Goal: Task Accomplishment & Management: Manage account settings

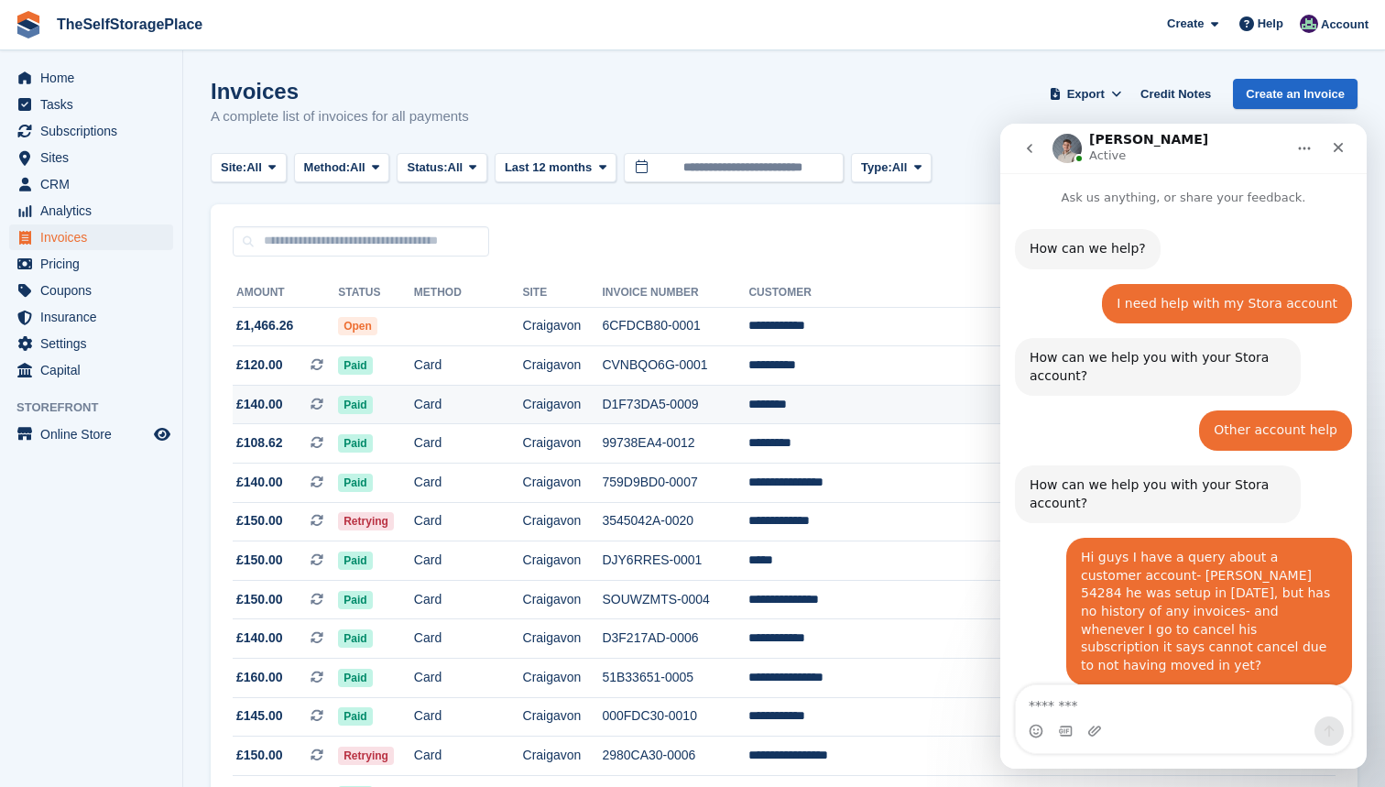
scroll to position [1864, 0]
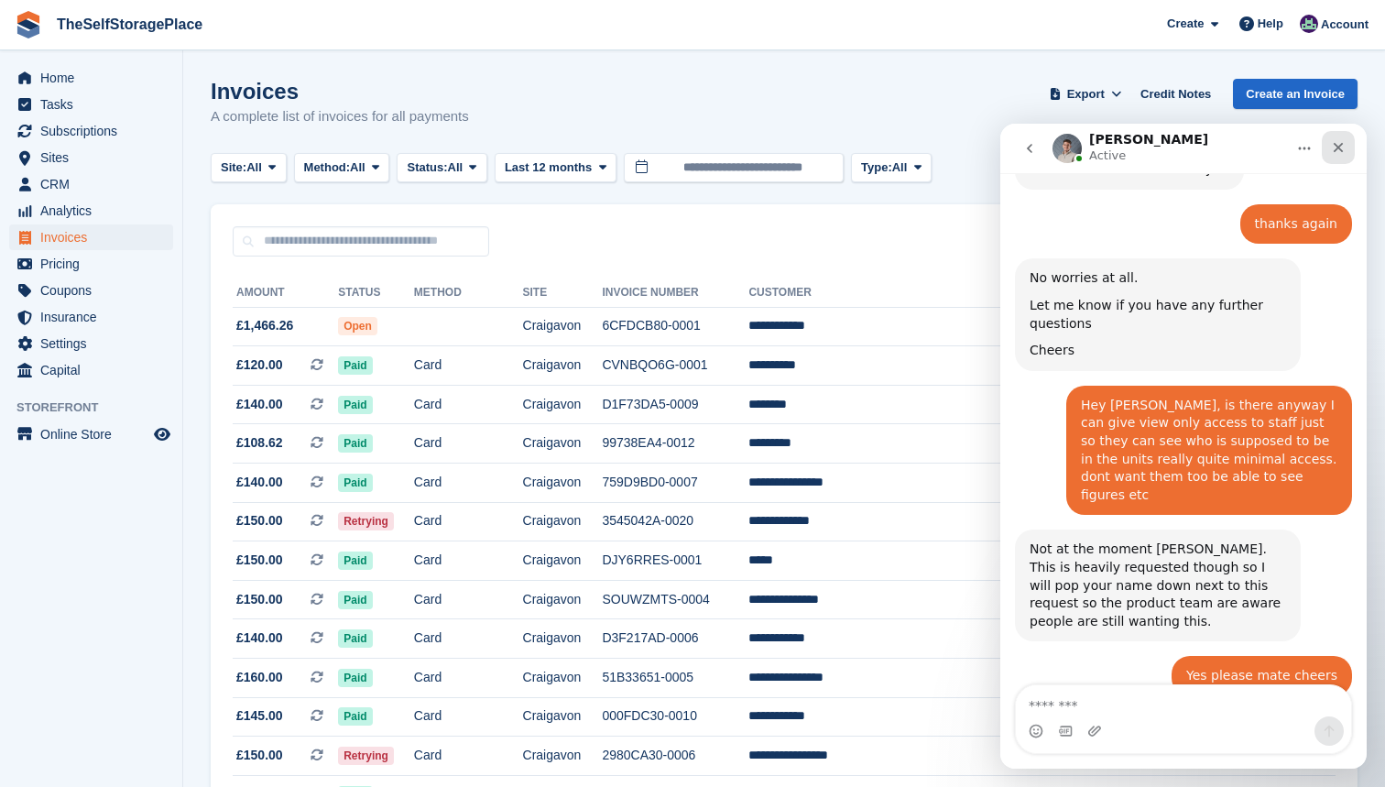
click at [1331, 144] on icon "Close" at bounding box center [1338, 147] width 15 height 15
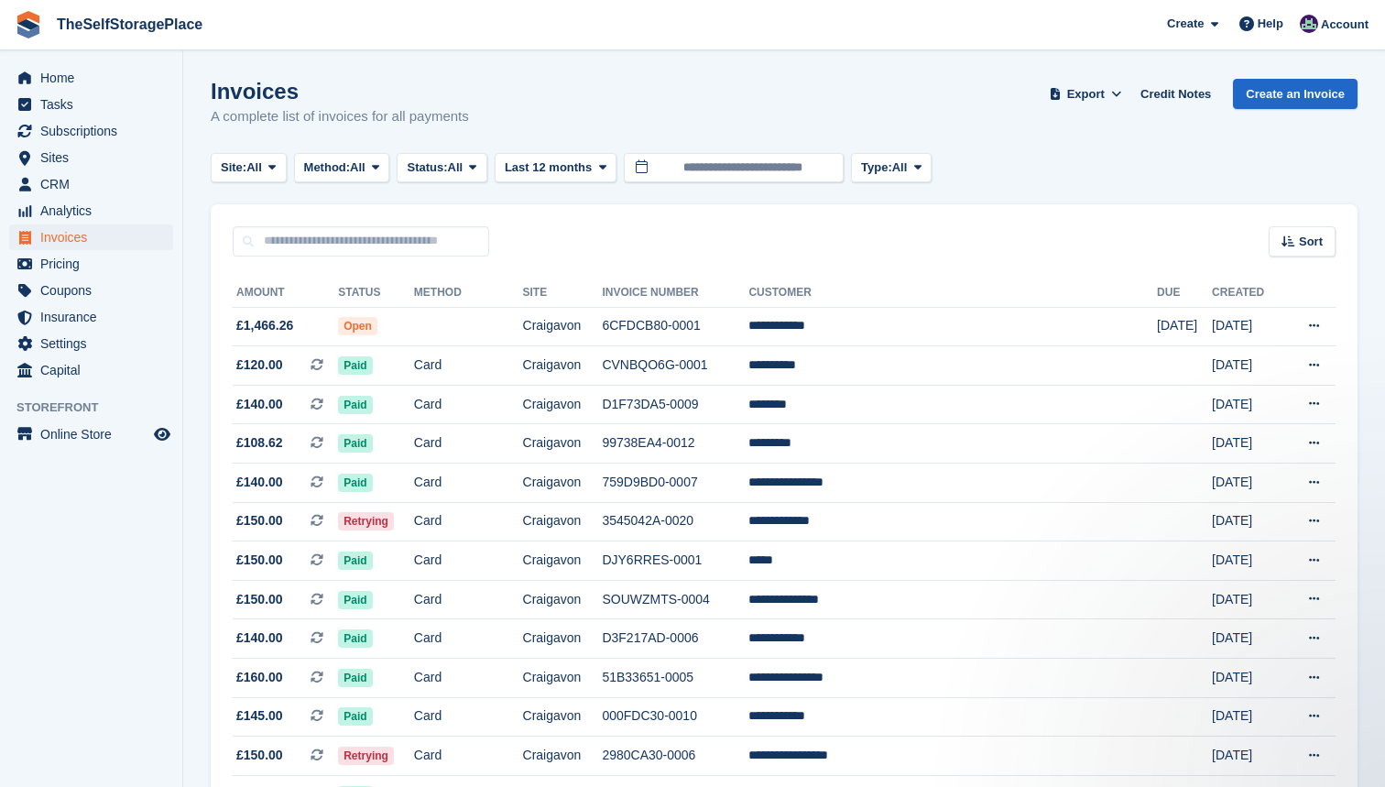
scroll to position [0, 0]
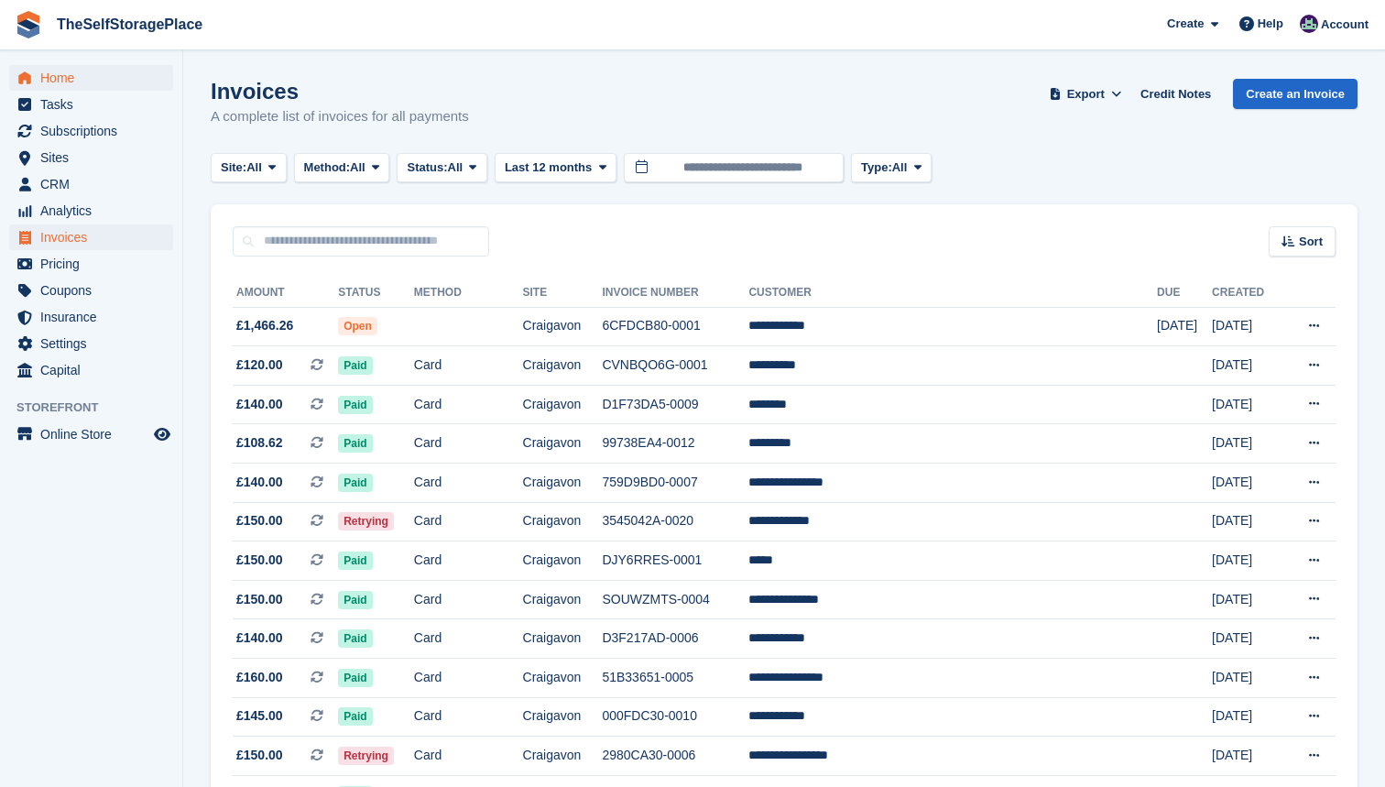
click at [84, 86] on span "Home" at bounding box center [95, 78] width 110 height 26
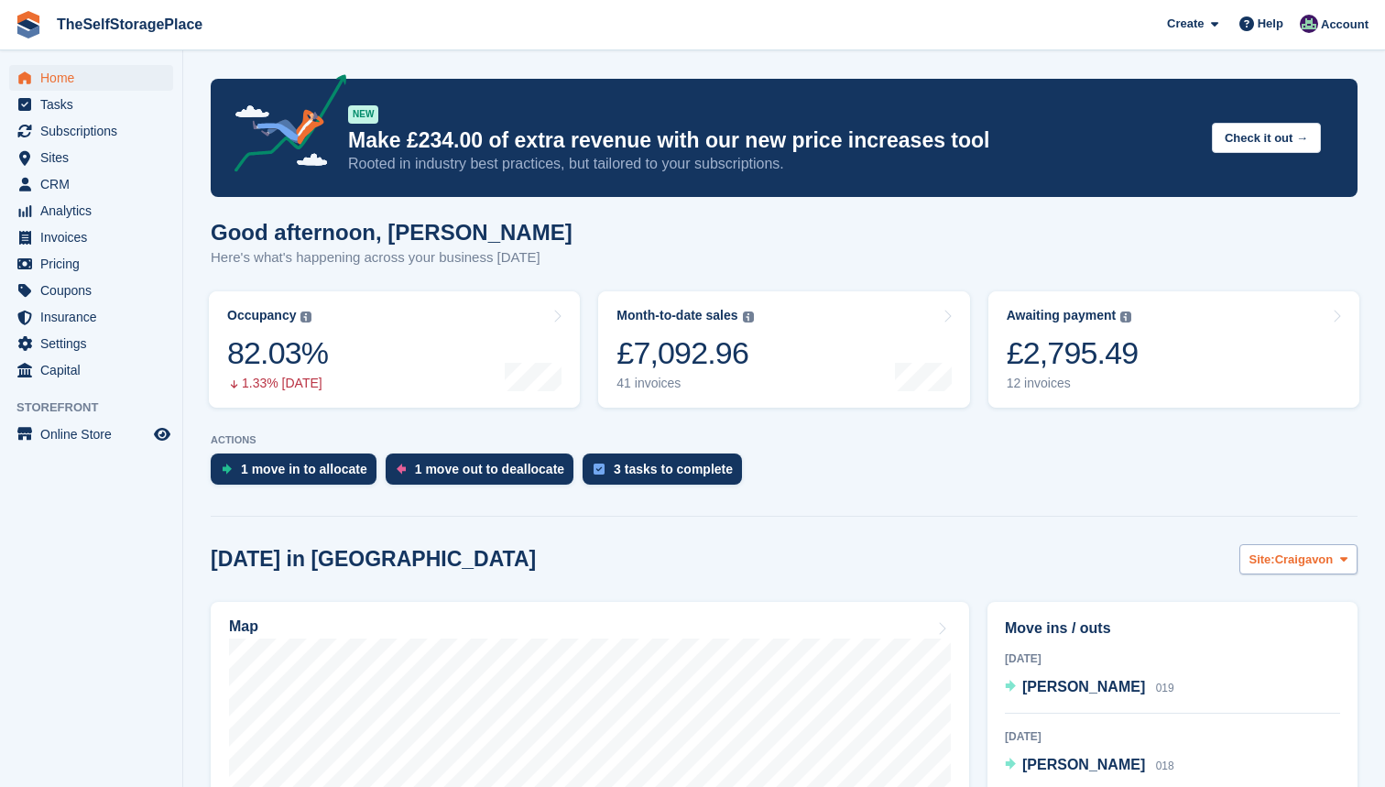
click at [1345, 559] on icon at bounding box center [1344, 559] width 7 height 12
click at [1297, 627] on link "Skelmersdale" at bounding box center [1269, 635] width 159 height 33
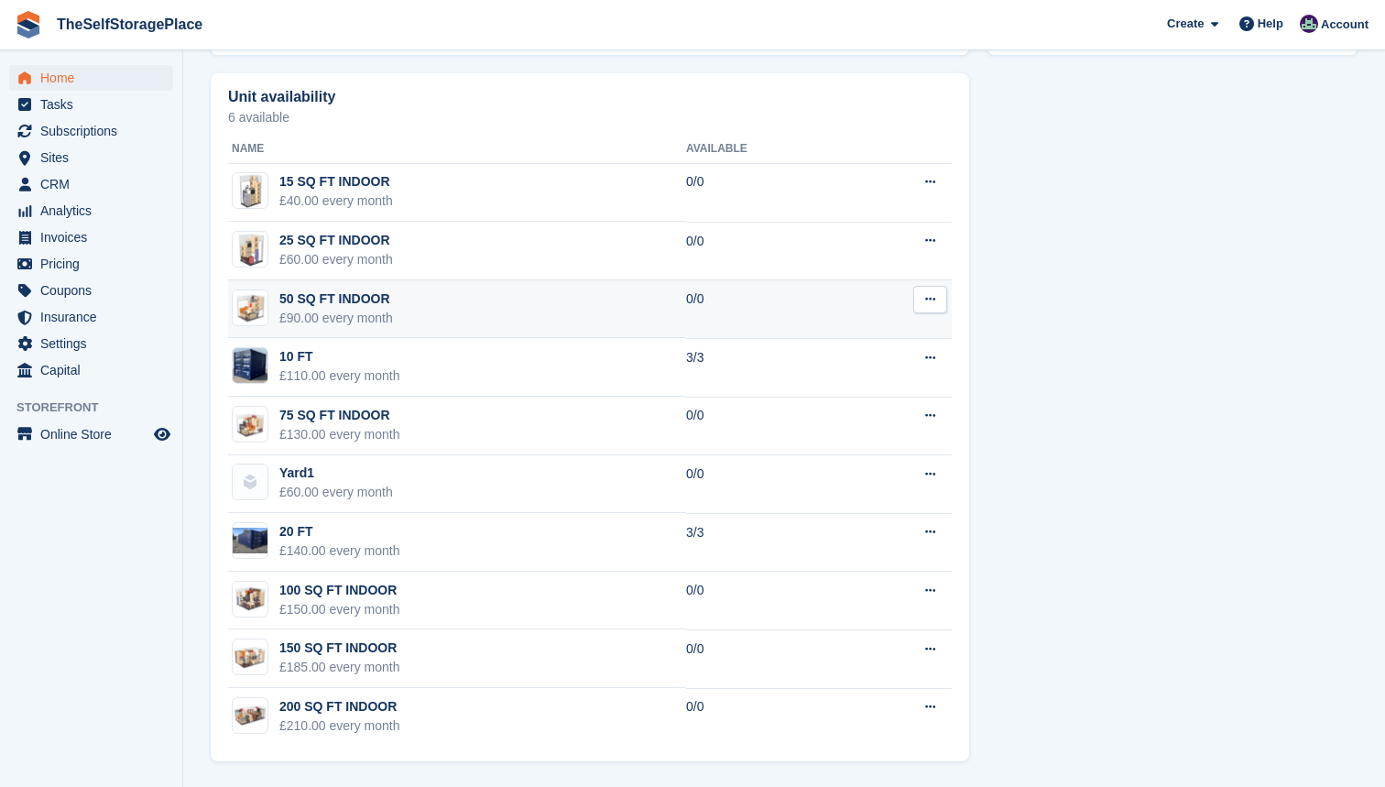
scroll to position [1024, 0]
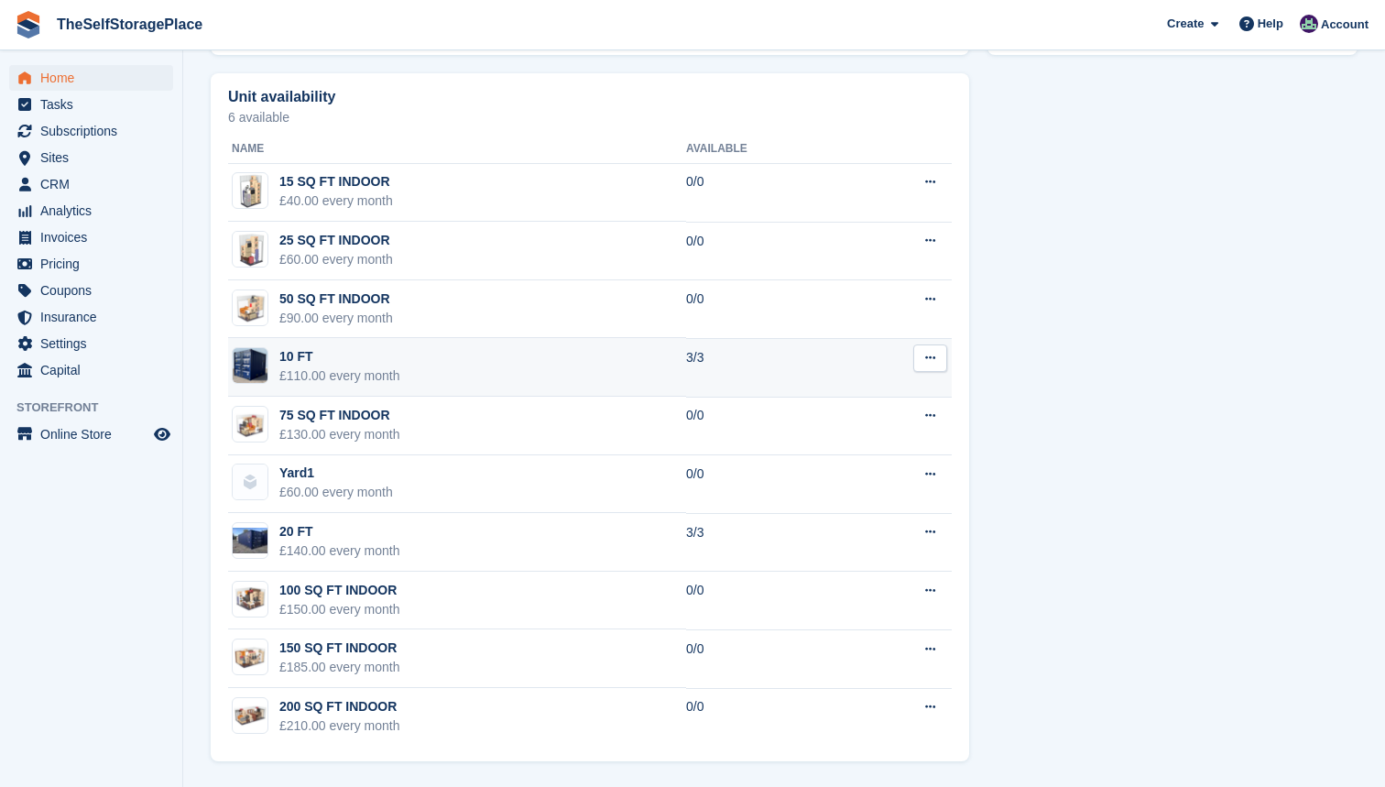
click at [418, 379] on td "10 FT £110.00 every month" at bounding box center [457, 367] width 458 height 59
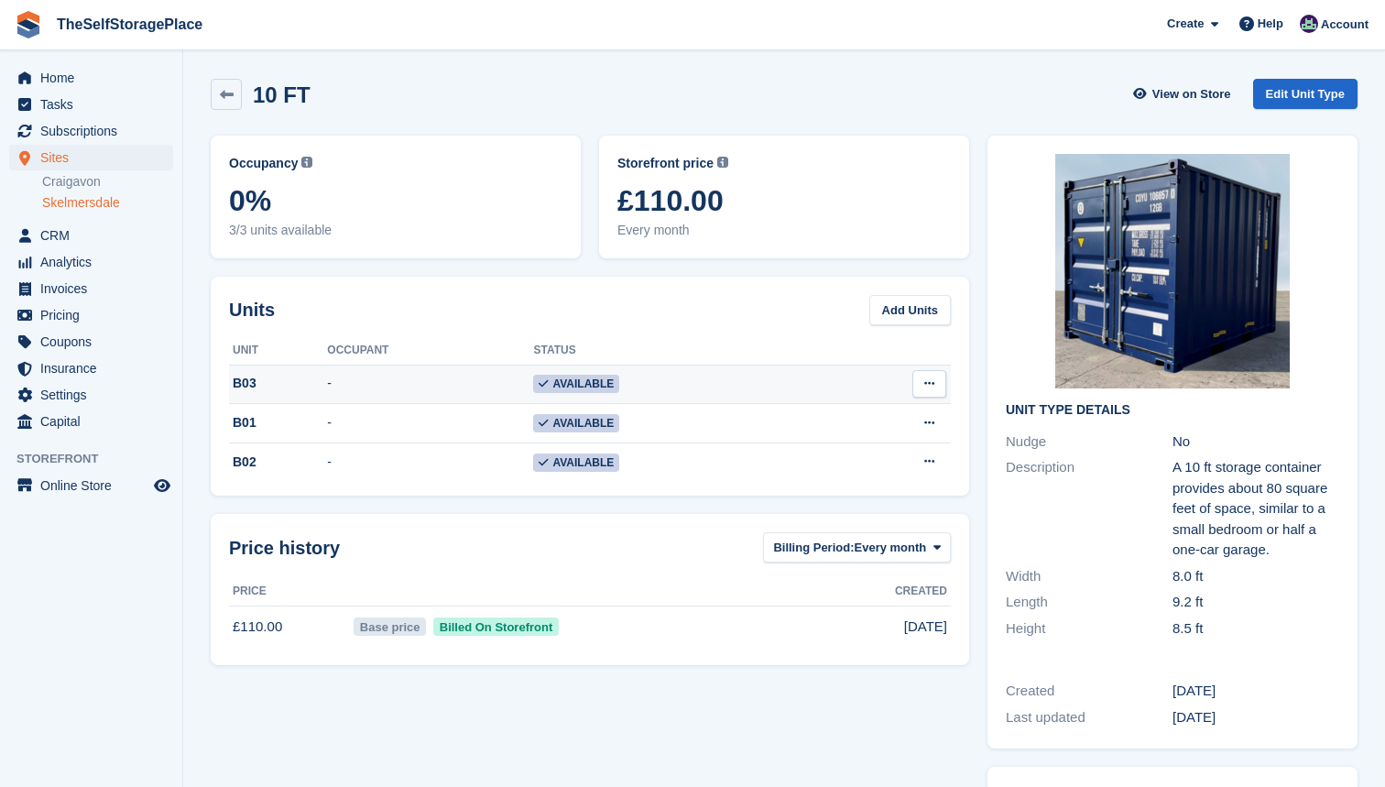
click at [410, 372] on td "-" at bounding box center [430, 384] width 206 height 39
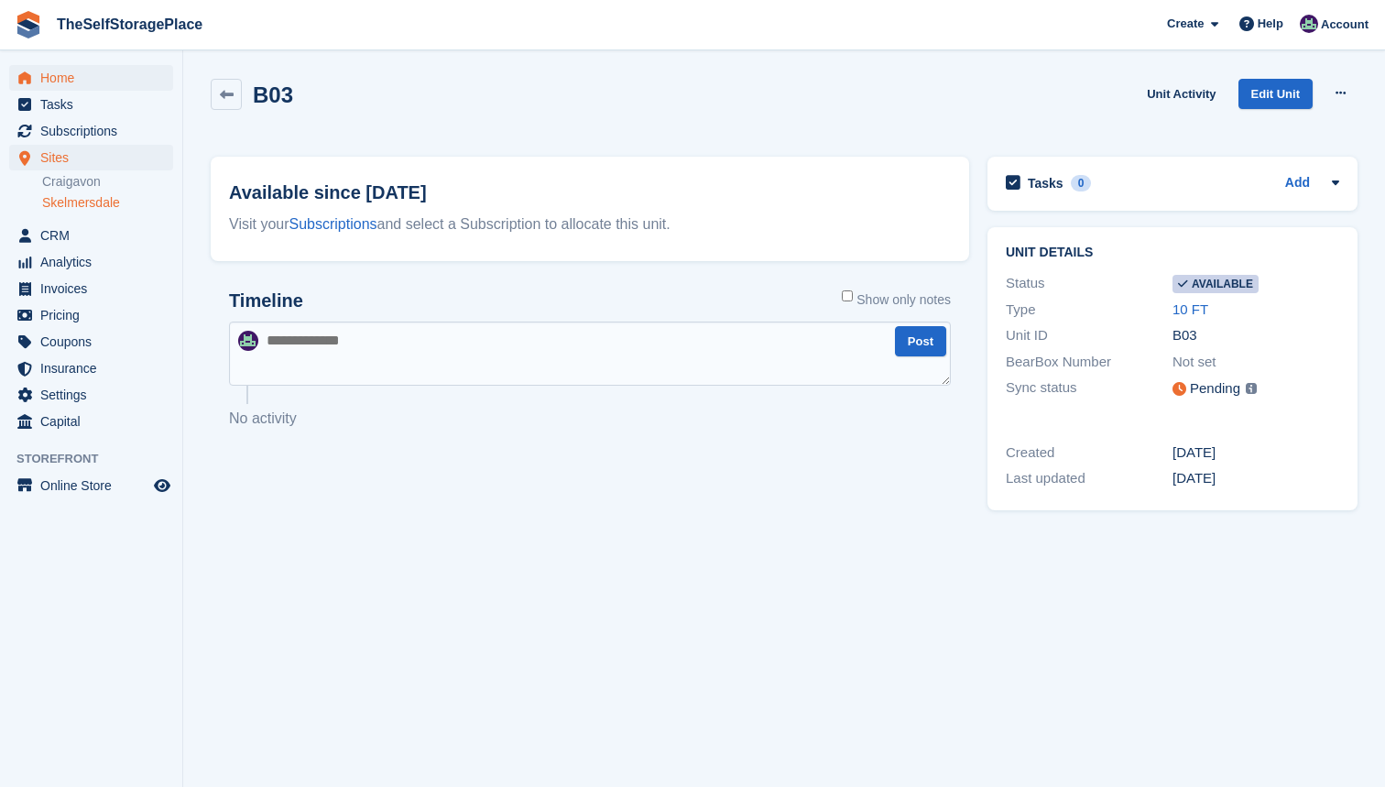
click at [61, 73] on span "Home" at bounding box center [95, 78] width 110 height 26
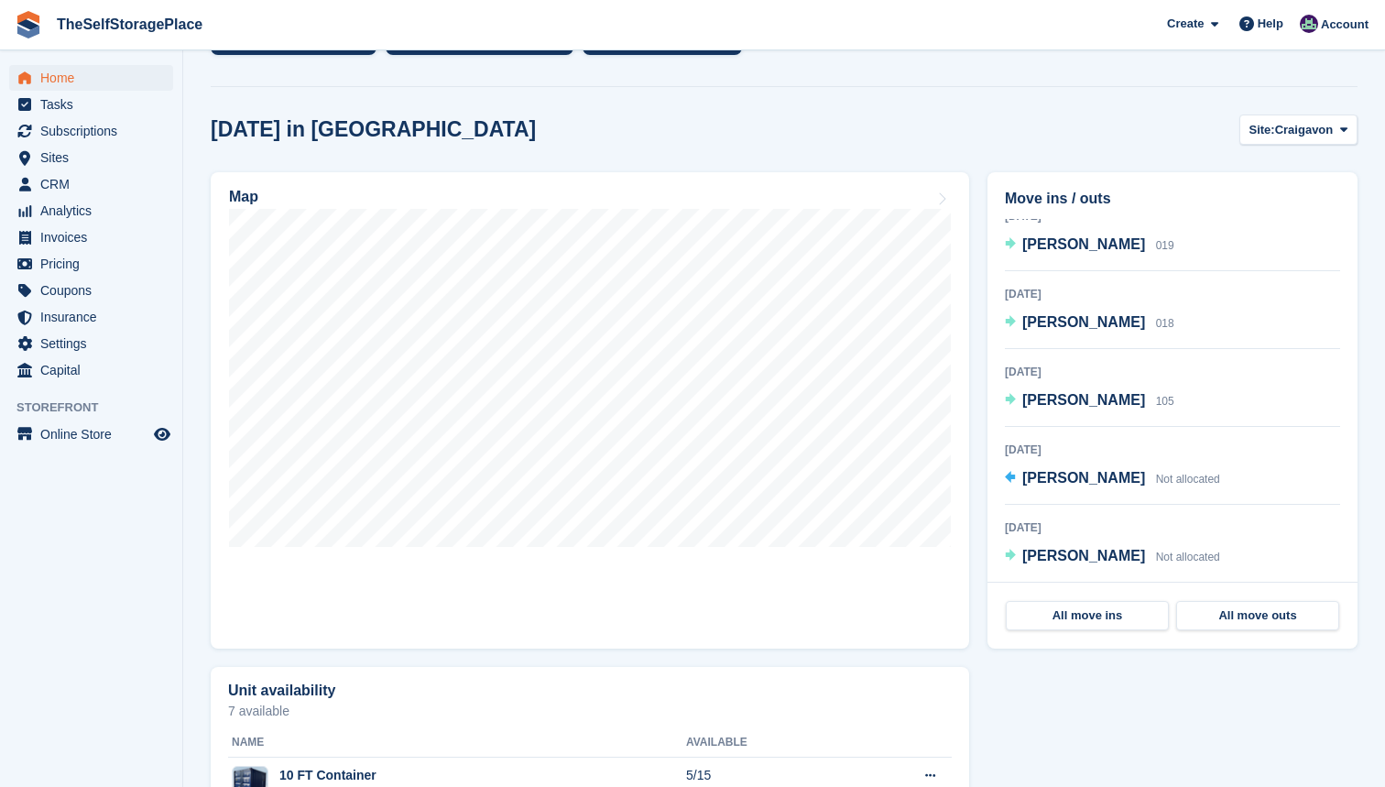
scroll to position [432, 0]
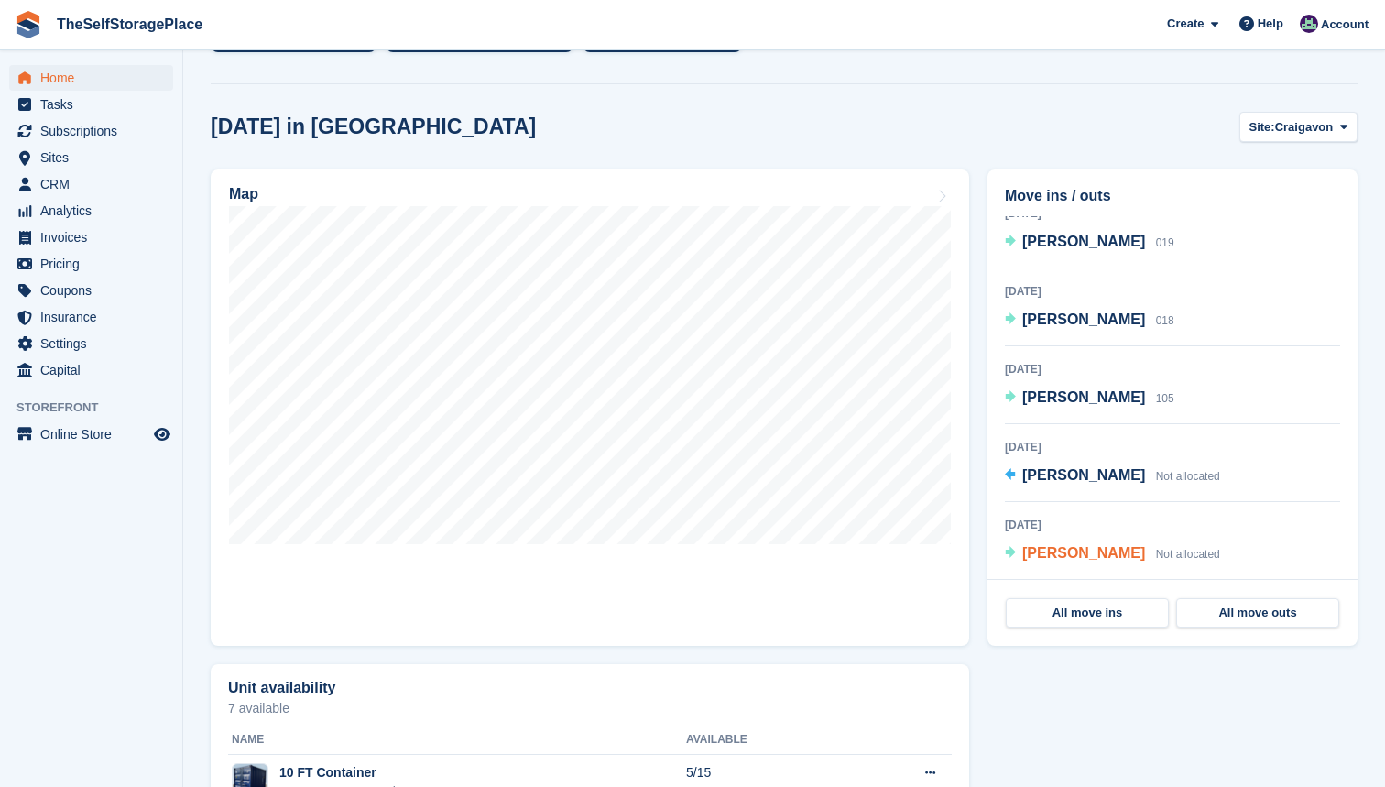
click at [1085, 549] on span "[PERSON_NAME]" at bounding box center [1084, 553] width 123 height 16
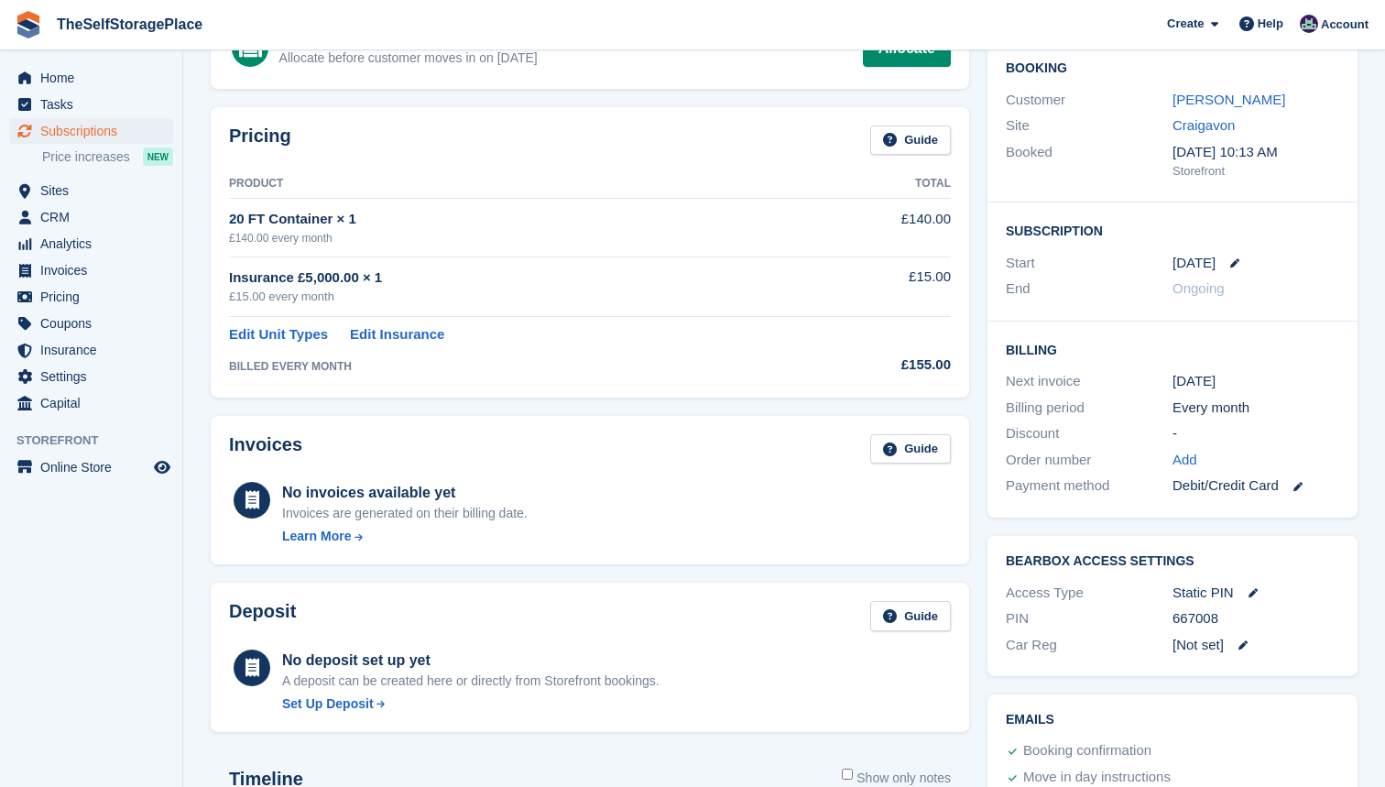
scroll to position [4, 0]
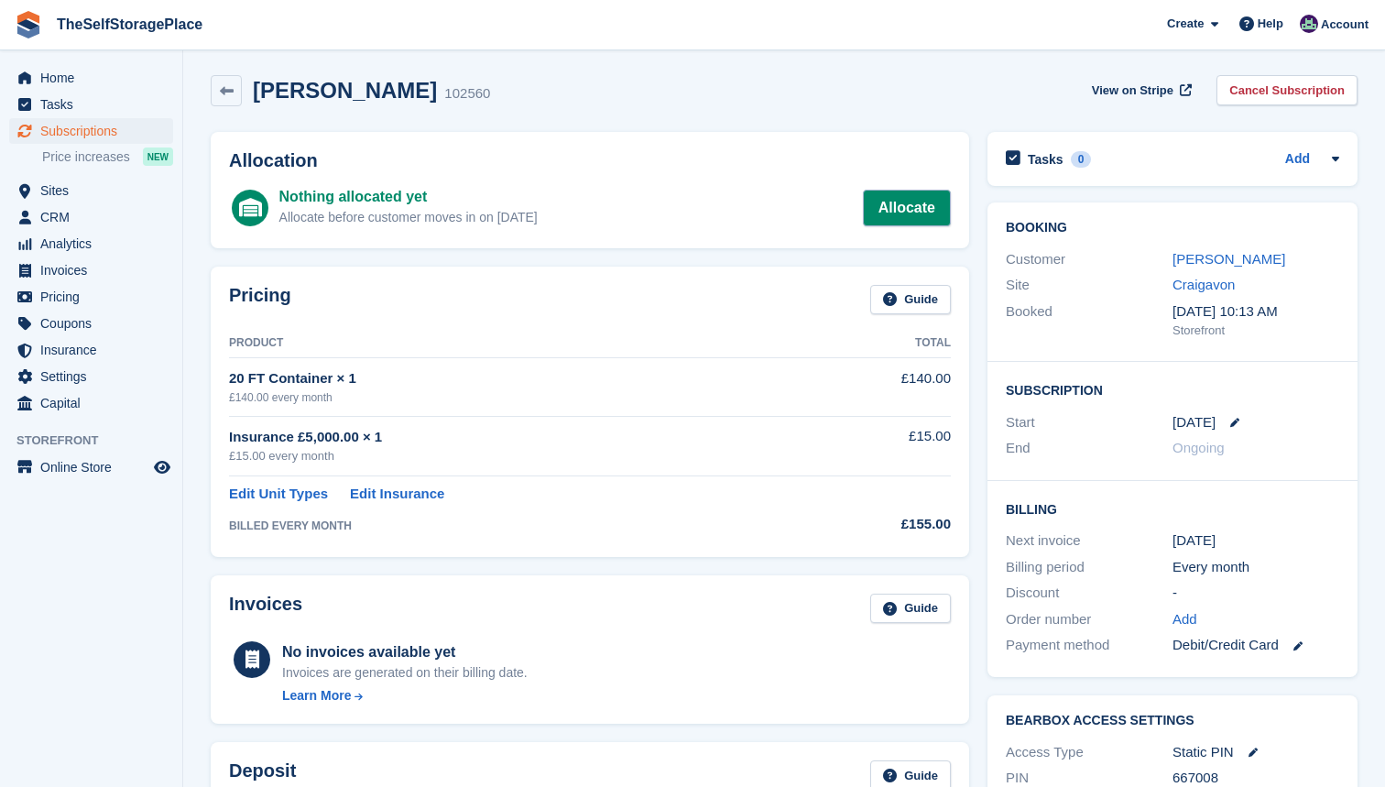
click at [932, 208] on link "Allocate" at bounding box center [907, 208] width 88 height 37
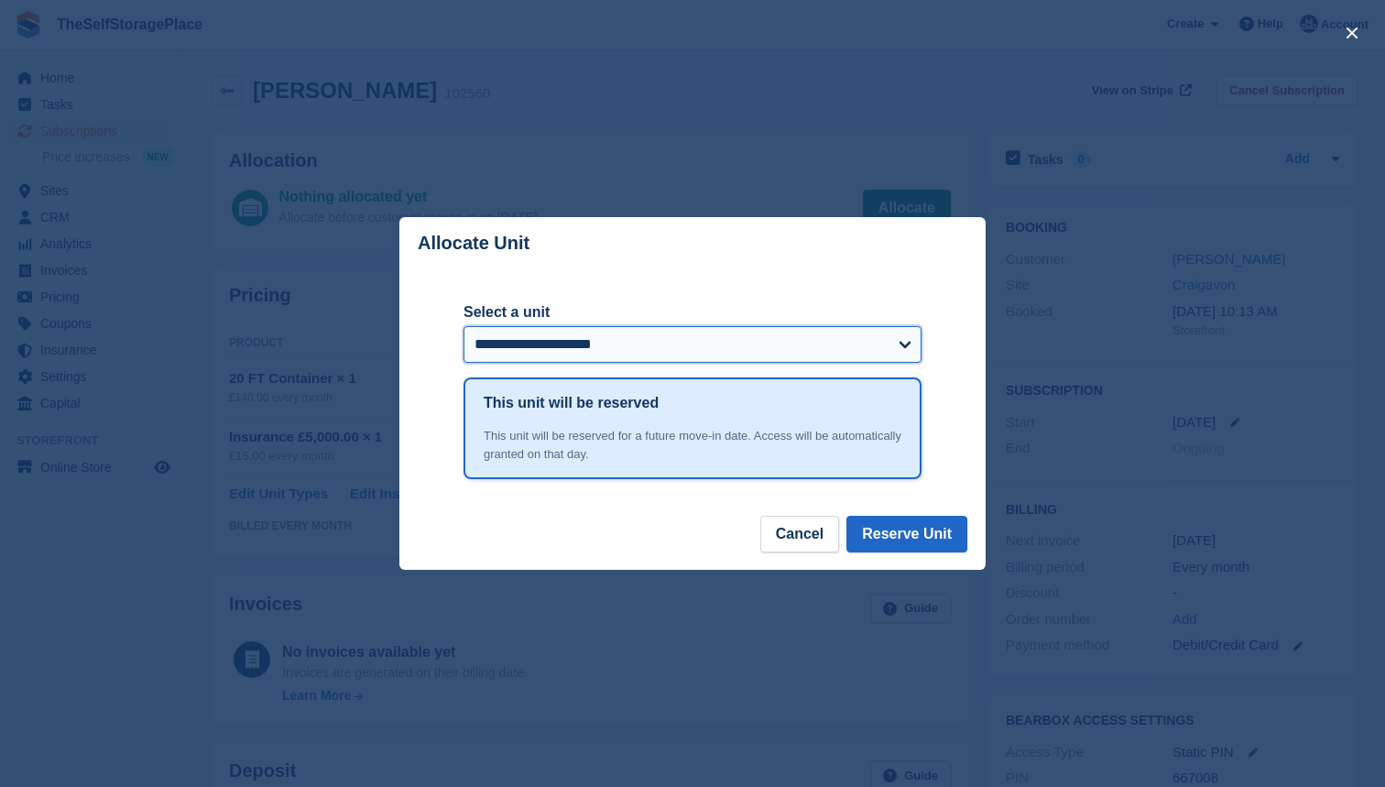
select select "******"
click at [917, 531] on button "Reserve Unit" at bounding box center [907, 534] width 121 height 37
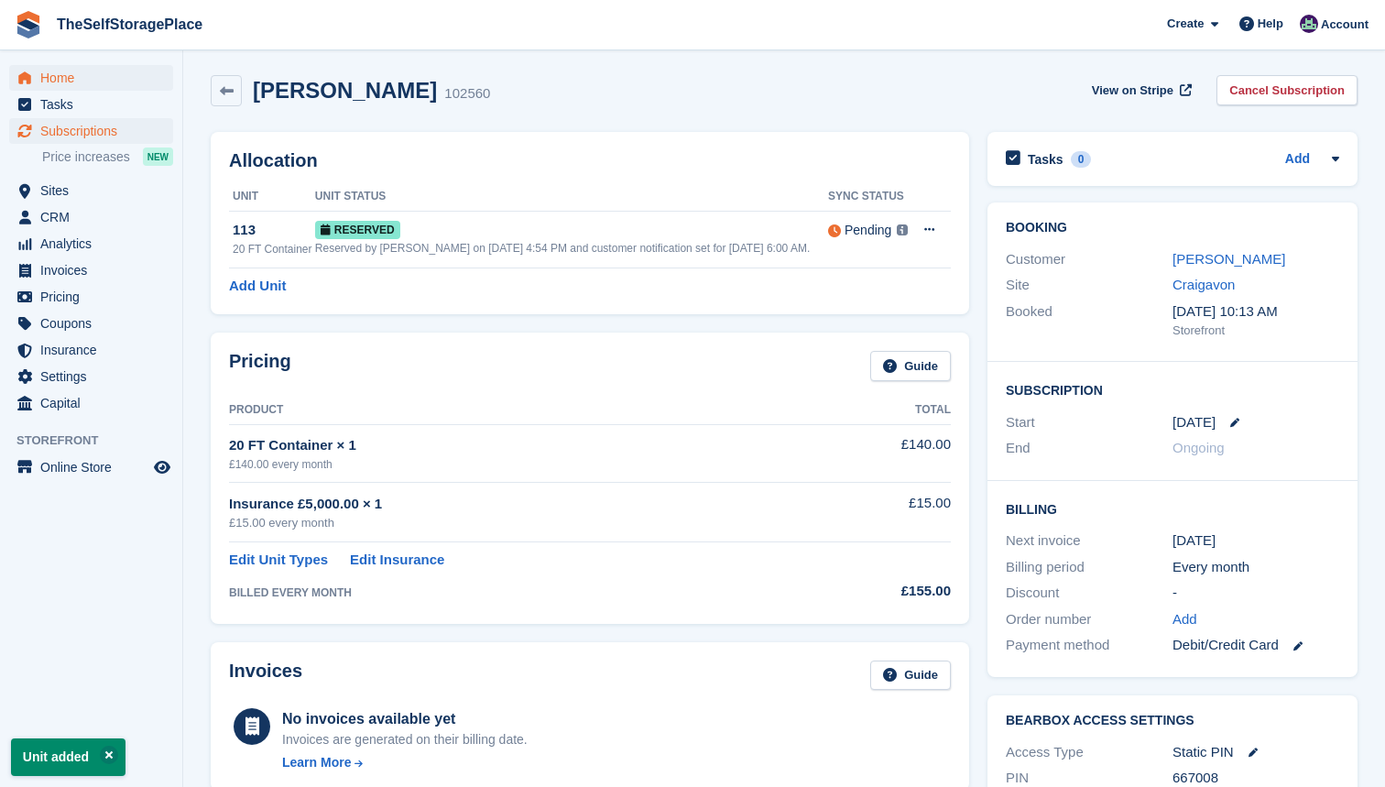
click at [74, 82] on span "Home" at bounding box center [95, 78] width 110 height 26
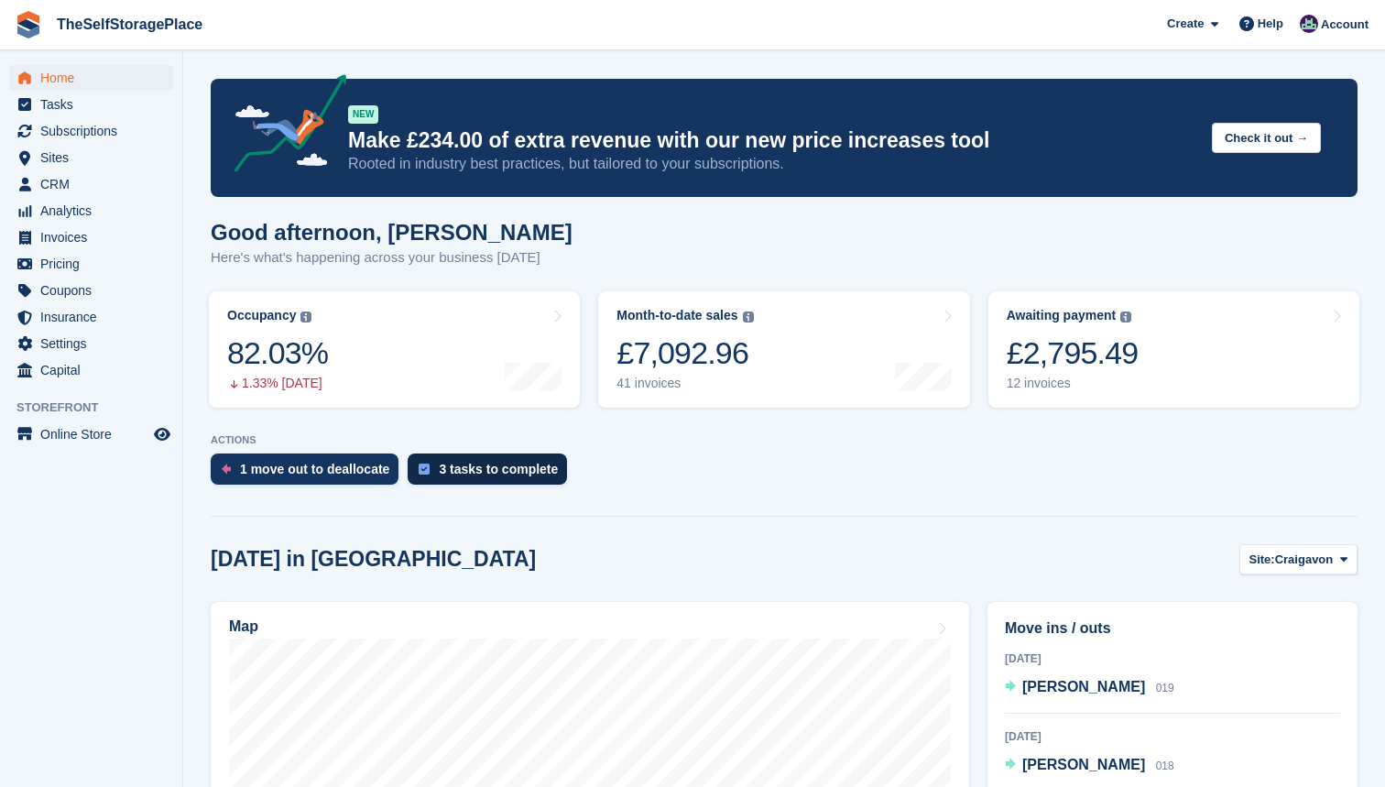
click at [513, 473] on div "3 tasks to complete" at bounding box center [498, 469] width 119 height 15
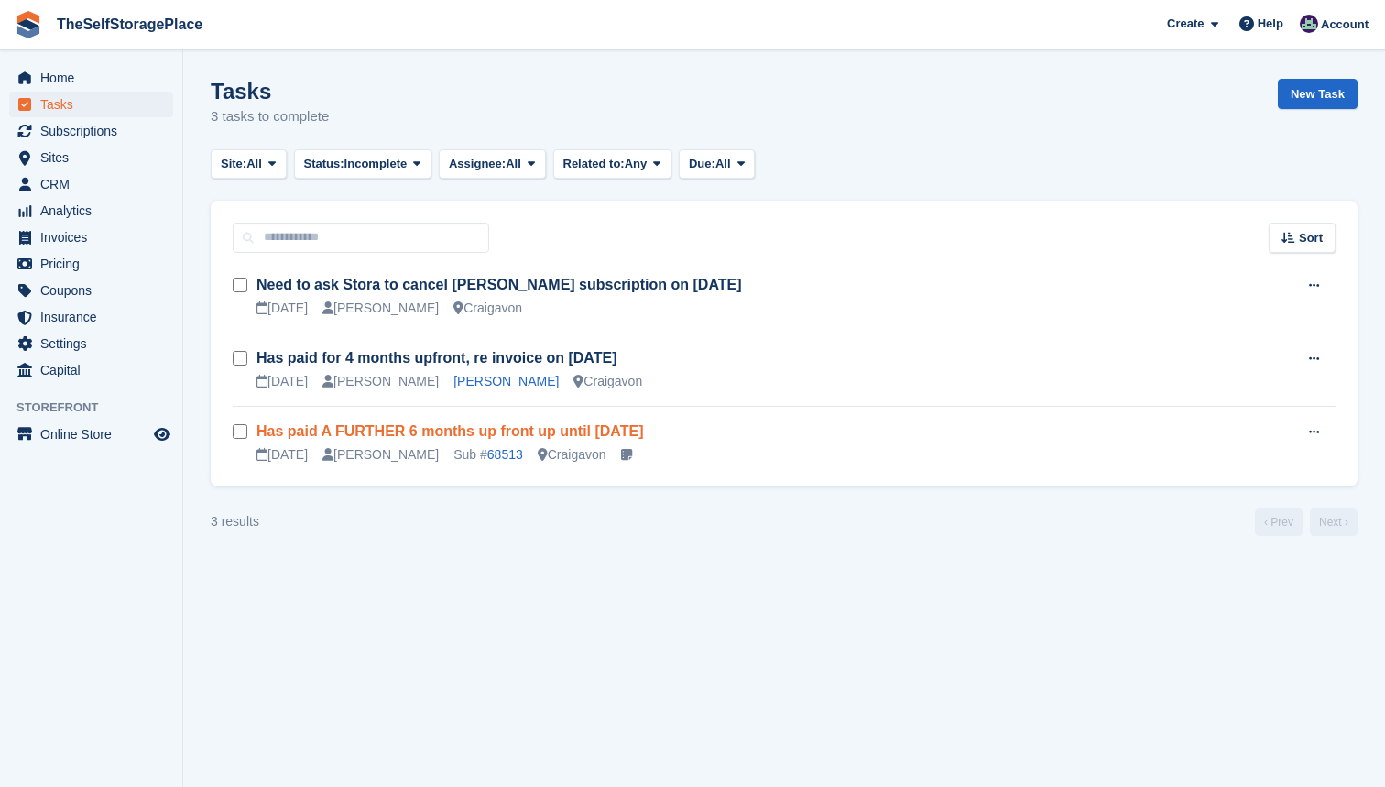
click at [643, 425] on link "Has paid A FURTHER 6 months up front up until [DATE]" at bounding box center [450, 431] width 387 height 16
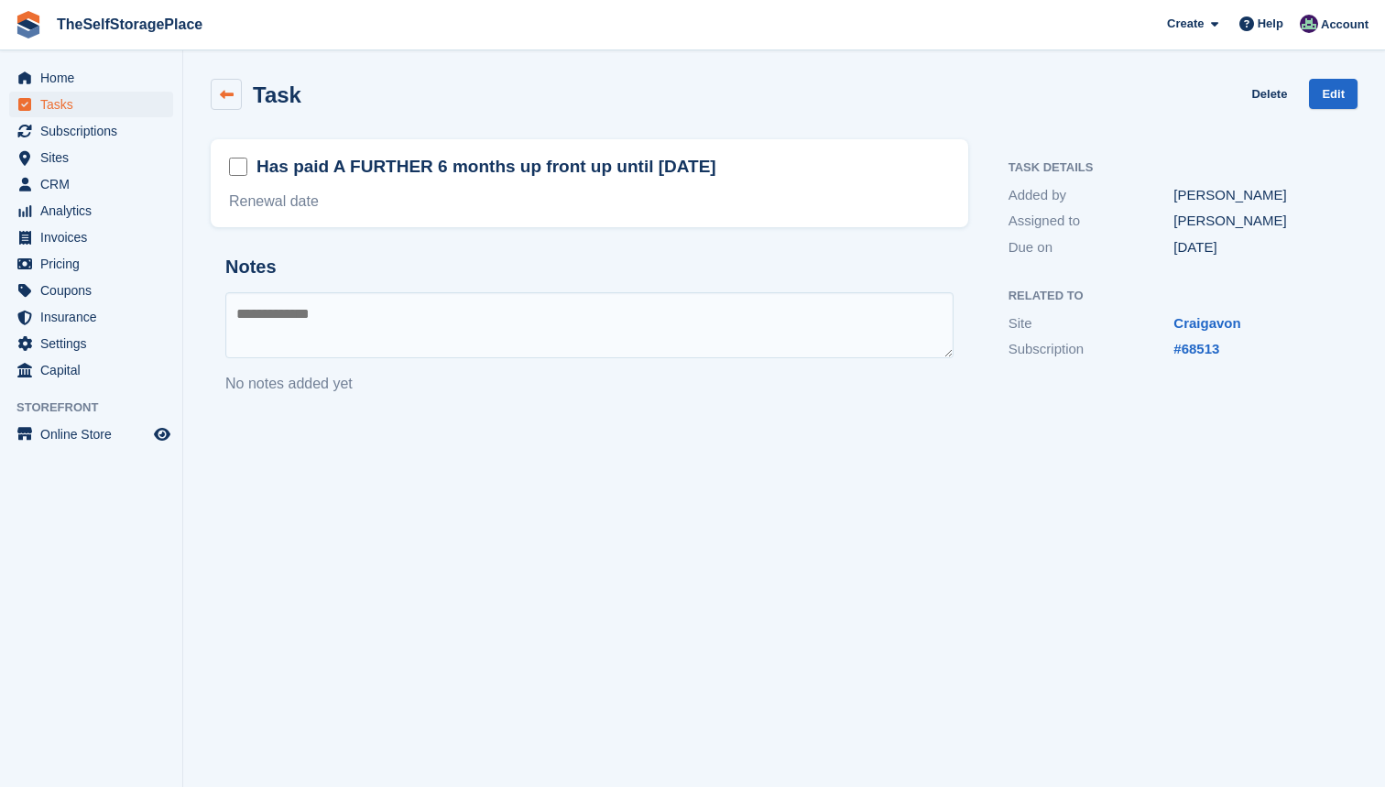
click at [224, 105] on link at bounding box center [226, 94] width 31 height 31
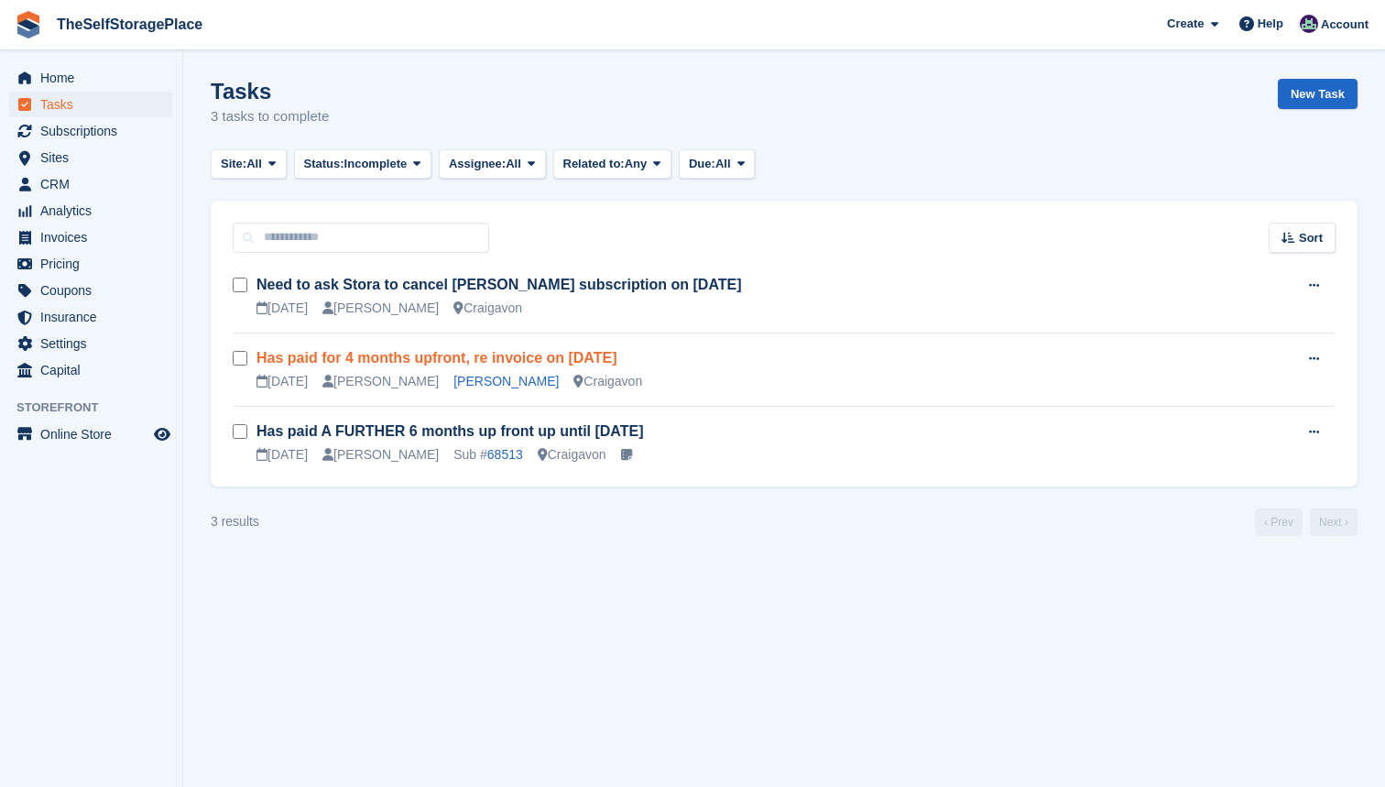
click at [367, 351] on link "Has paid for 4 months upfront, re invoice on [DATE]" at bounding box center [437, 358] width 361 height 16
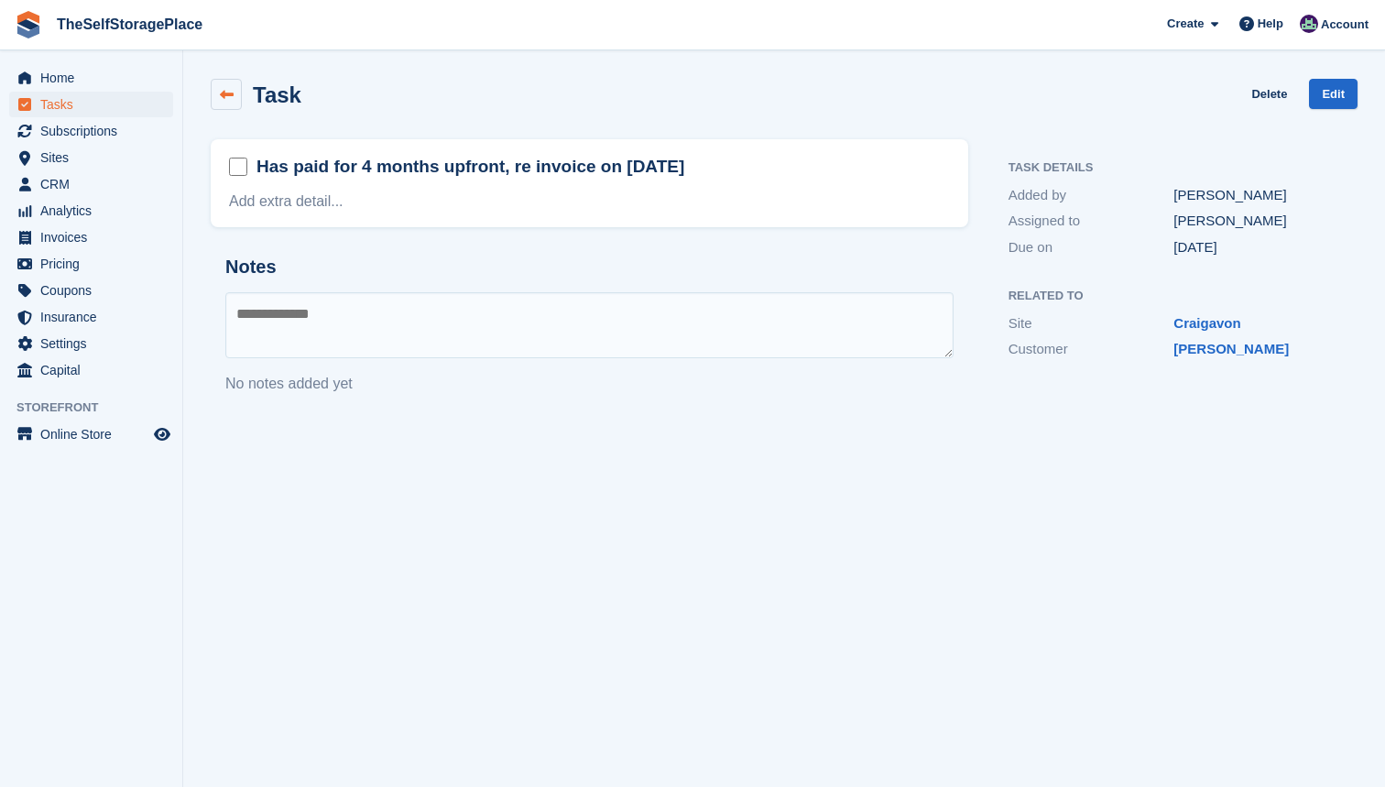
click at [234, 86] on link at bounding box center [226, 94] width 31 height 31
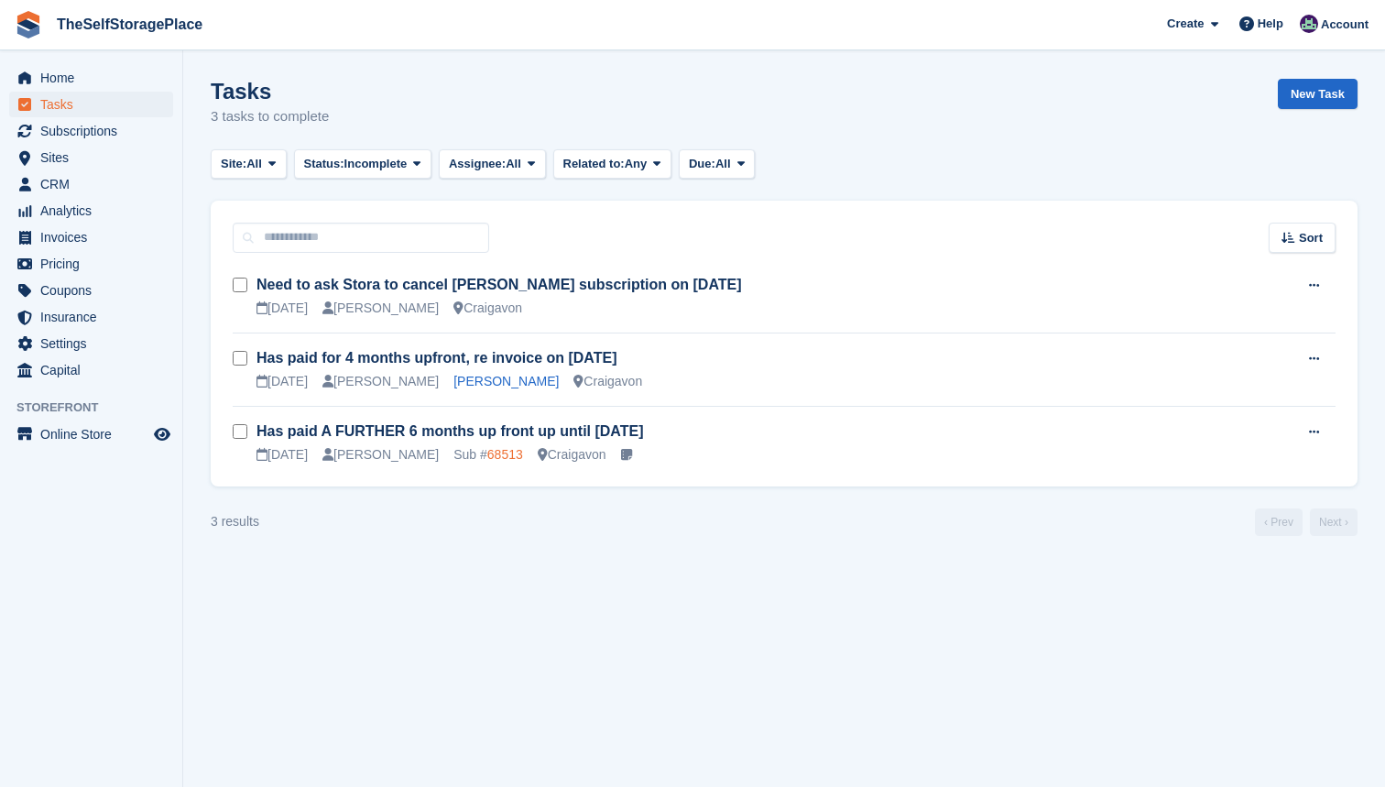
click at [487, 453] on link "68513" at bounding box center [505, 454] width 36 height 15
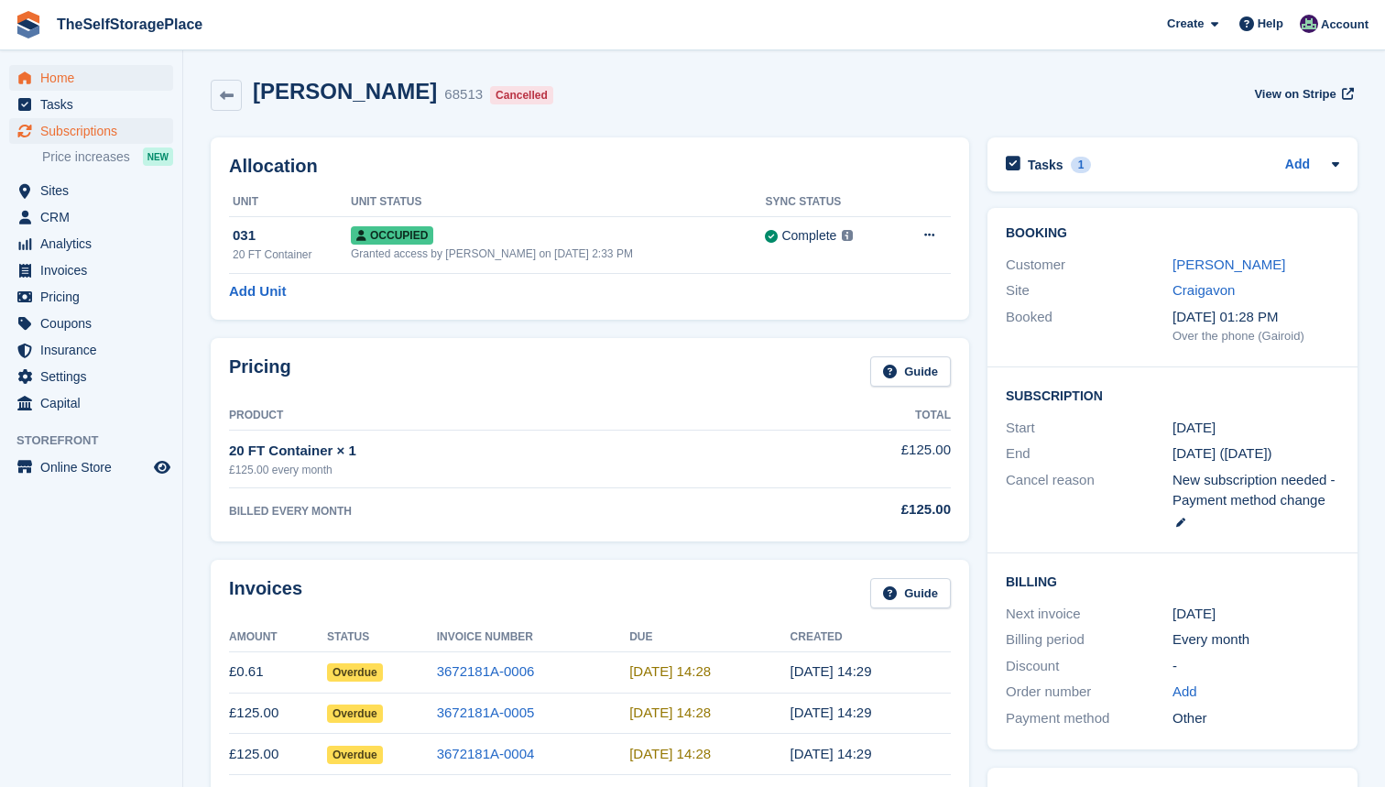
click at [91, 84] on span "Home" at bounding box center [95, 78] width 110 height 26
